Goal: Transaction & Acquisition: Purchase product/service

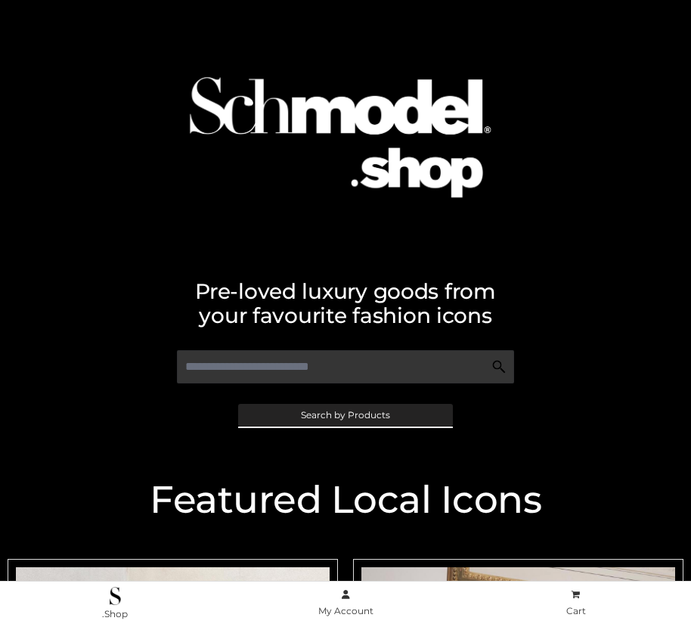
click at [345, 414] on span "Search by Products" at bounding box center [345, 415] width 89 height 9
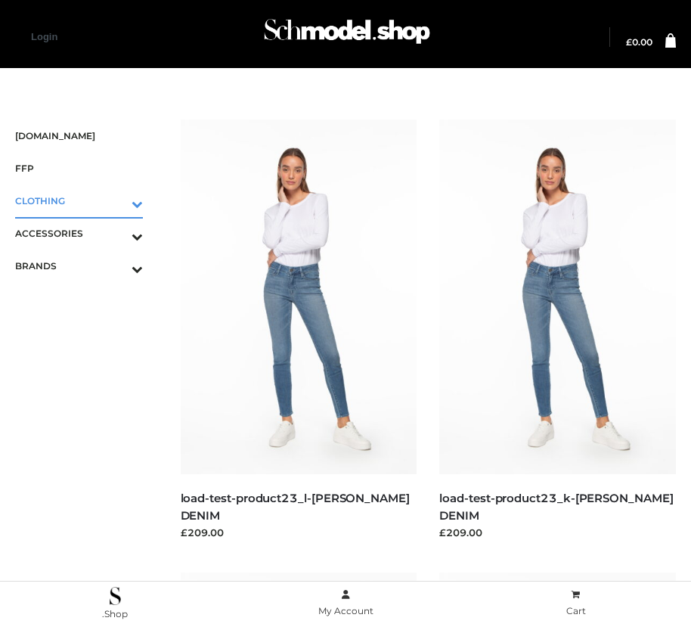
click at [116, 200] on icon "Toggle Submenu" at bounding box center [58, 203] width 169 height 17
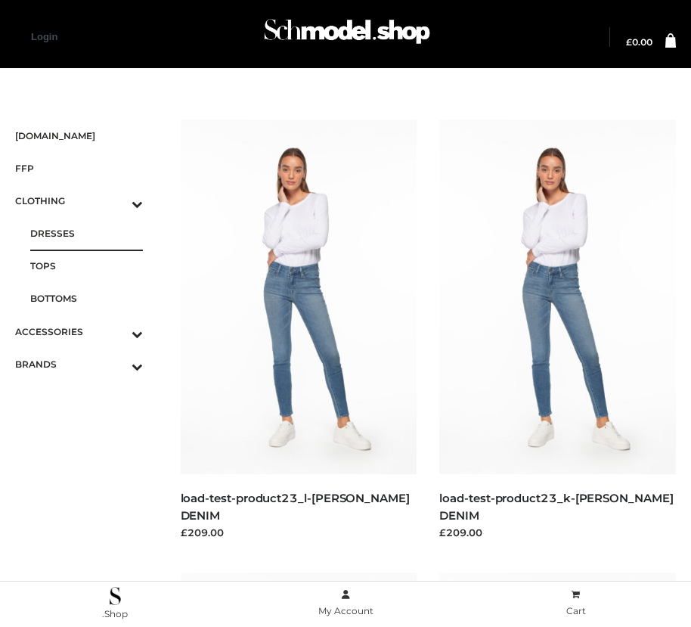
click at [86, 233] on span "DRESSES" at bounding box center [86, 233] width 113 height 17
